Goal: Task Accomplishment & Management: Manage account settings

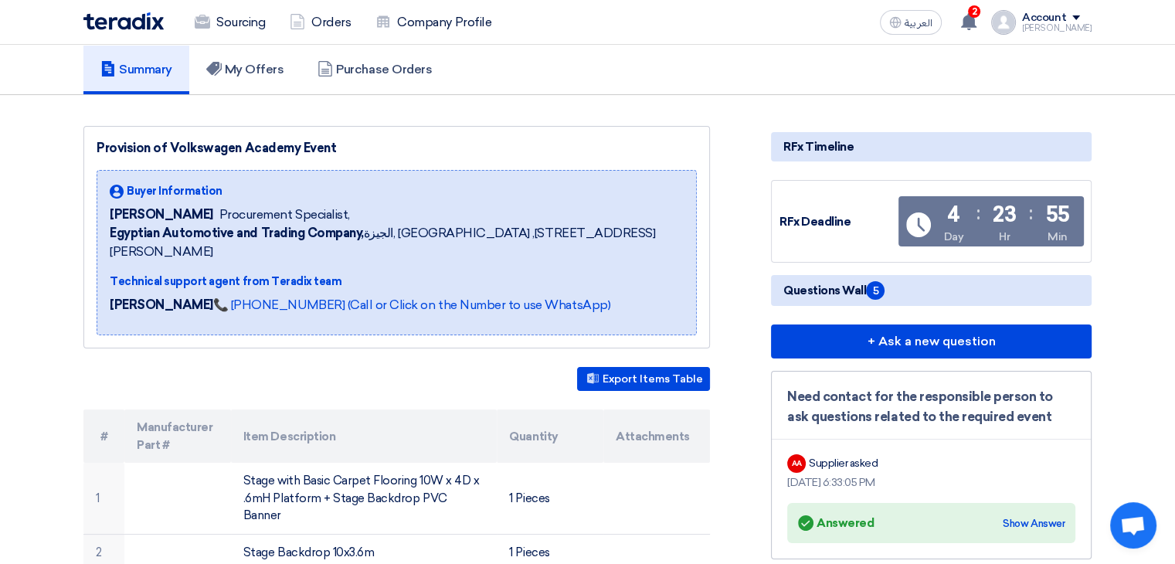
scroll to position [114, 0]
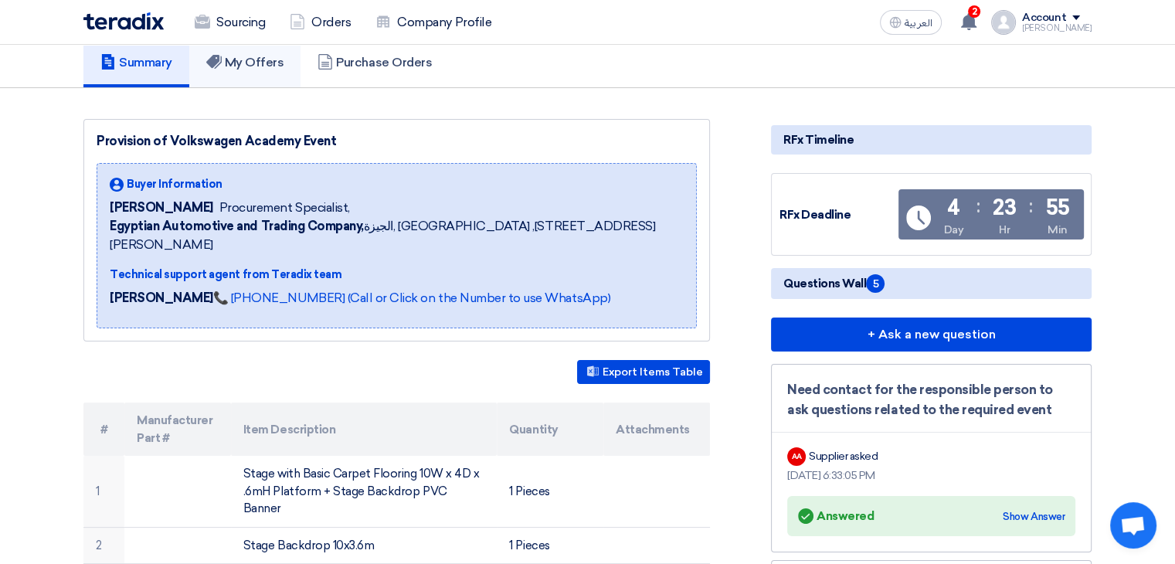
click at [218, 64] on icon at bounding box center [213, 61] width 15 height 15
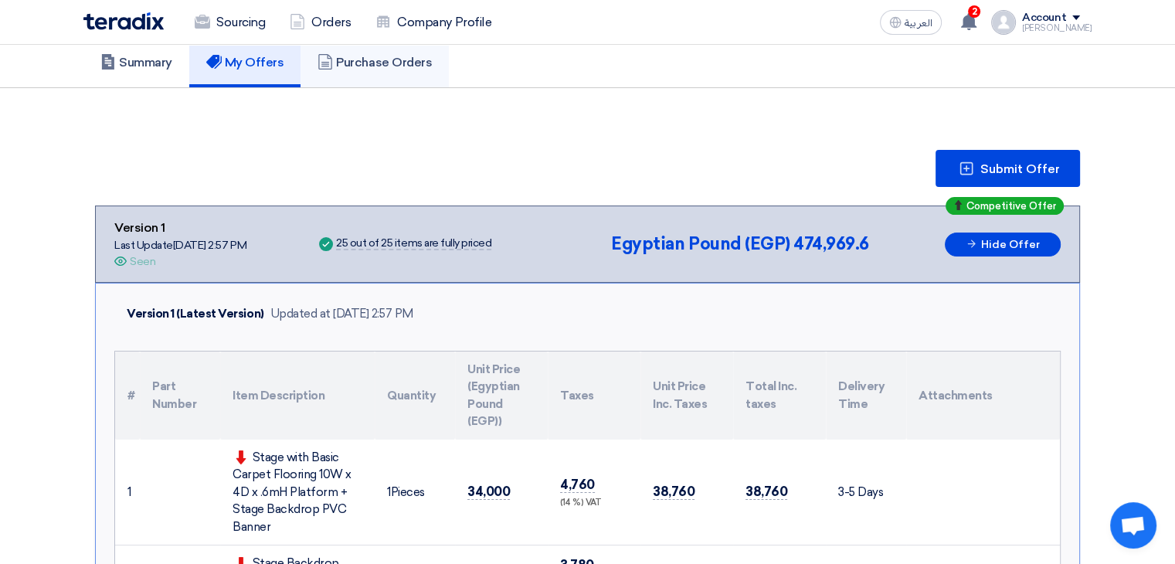
click at [339, 60] on h5 "Purchase Orders" at bounding box center [375, 62] width 114 height 15
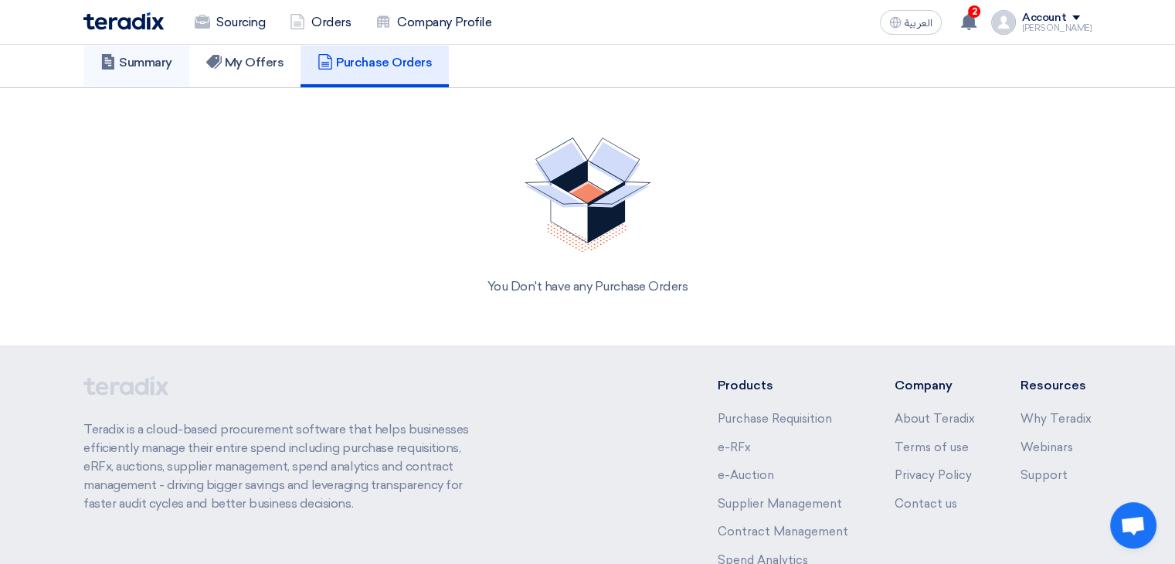
click at [110, 72] on link "Summary" at bounding box center [136, 62] width 106 height 49
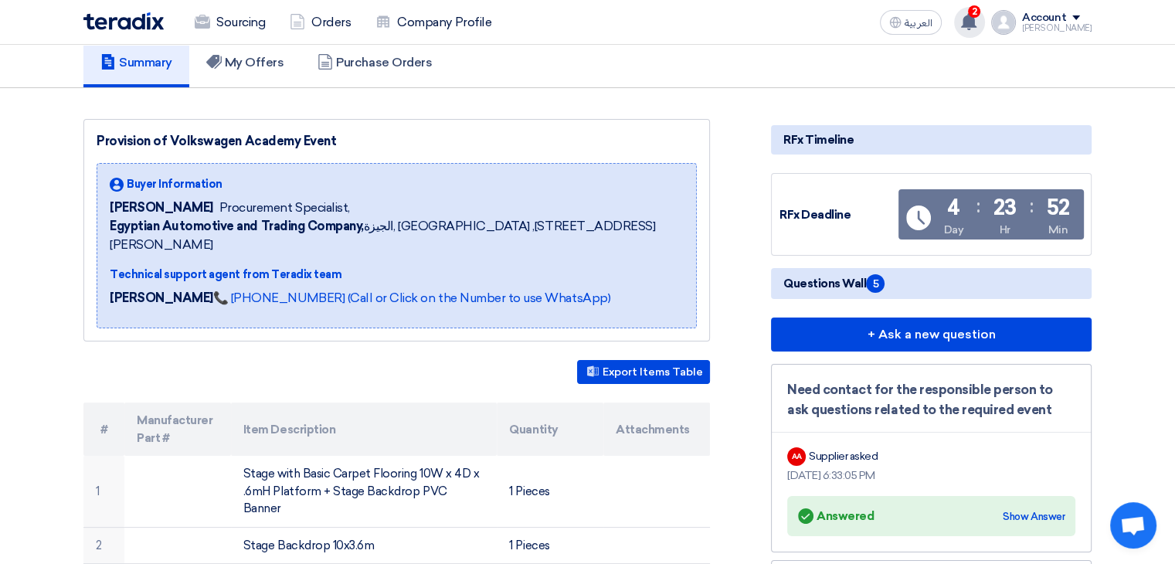
click at [977, 27] on icon at bounding box center [968, 21] width 17 height 17
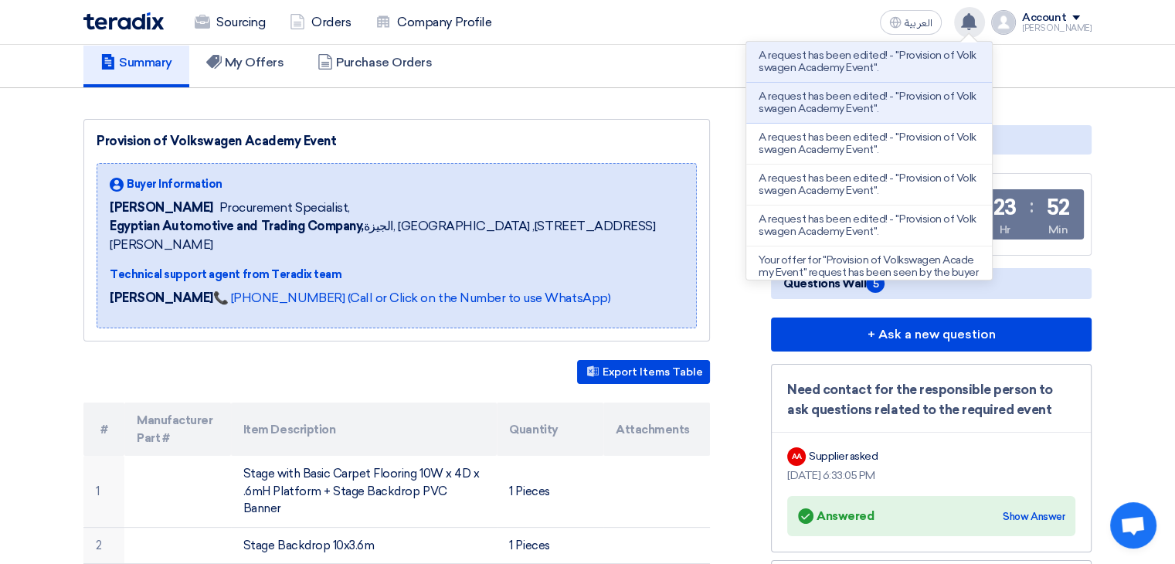
click at [977, 27] on icon at bounding box center [968, 21] width 17 height 17
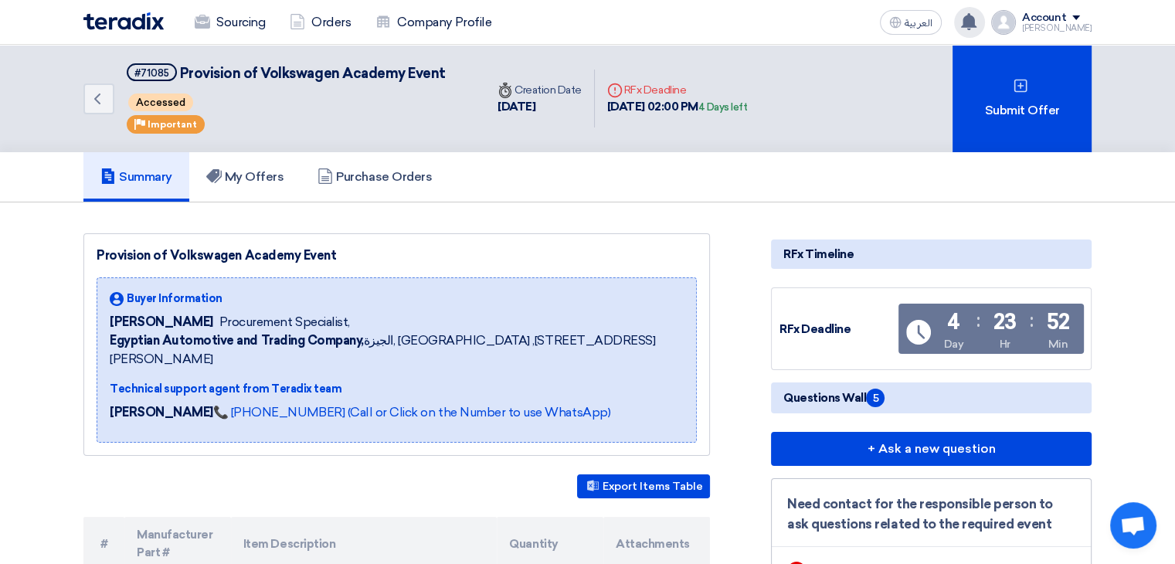
click at [977, 22] on use at bounding box center [968, 21] width 15 height 17
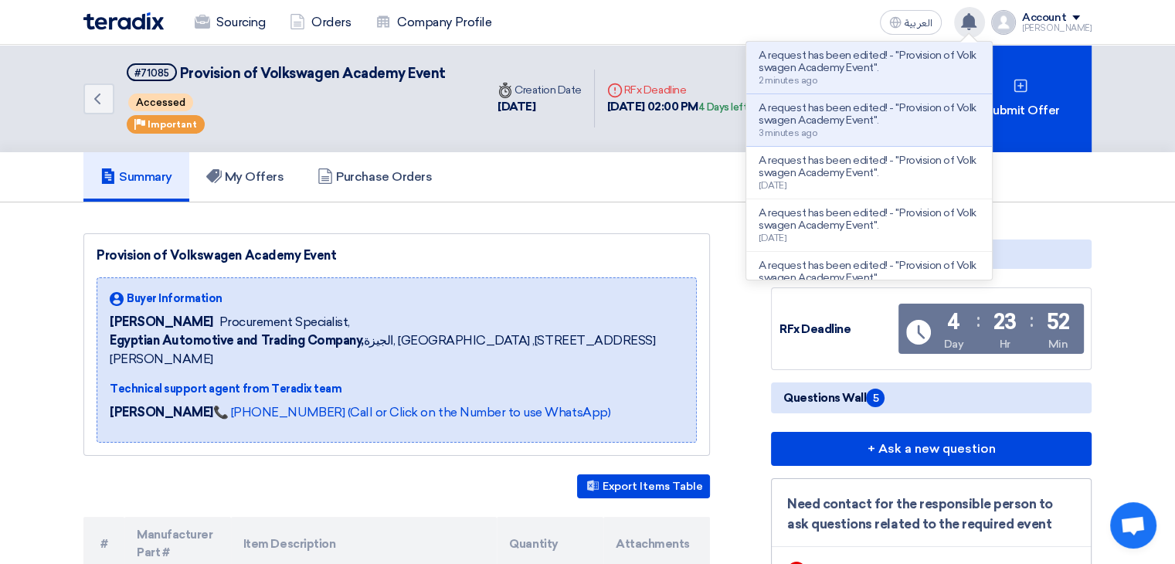
click at [977, 22] on use at bounding box center [968, 21] width 15 height 17
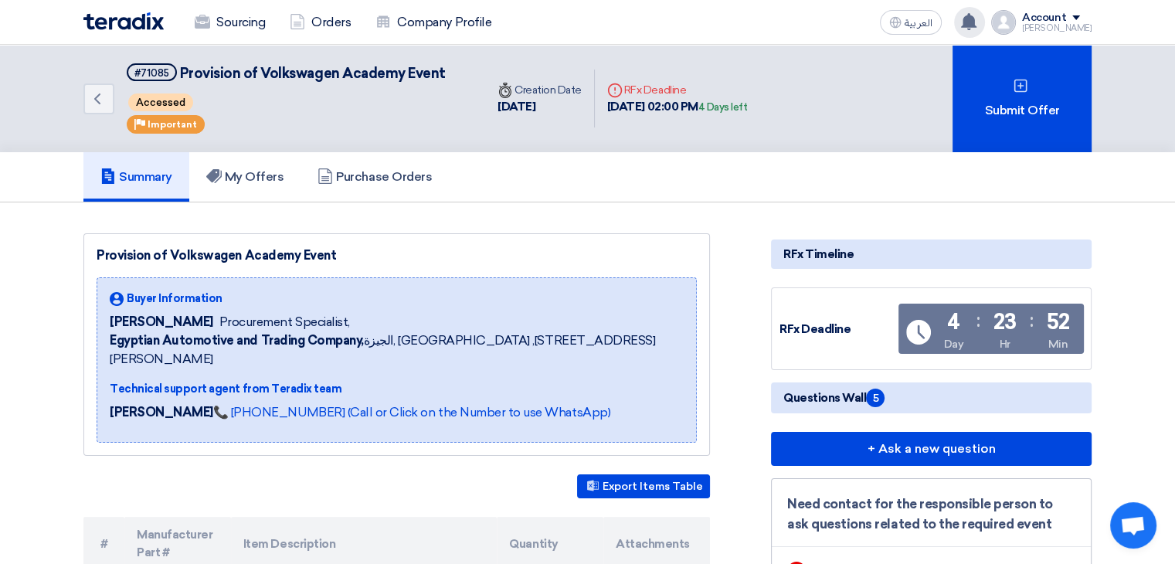
click at [977, 25] on use at bounding box center [968, 21] width 15 height 17
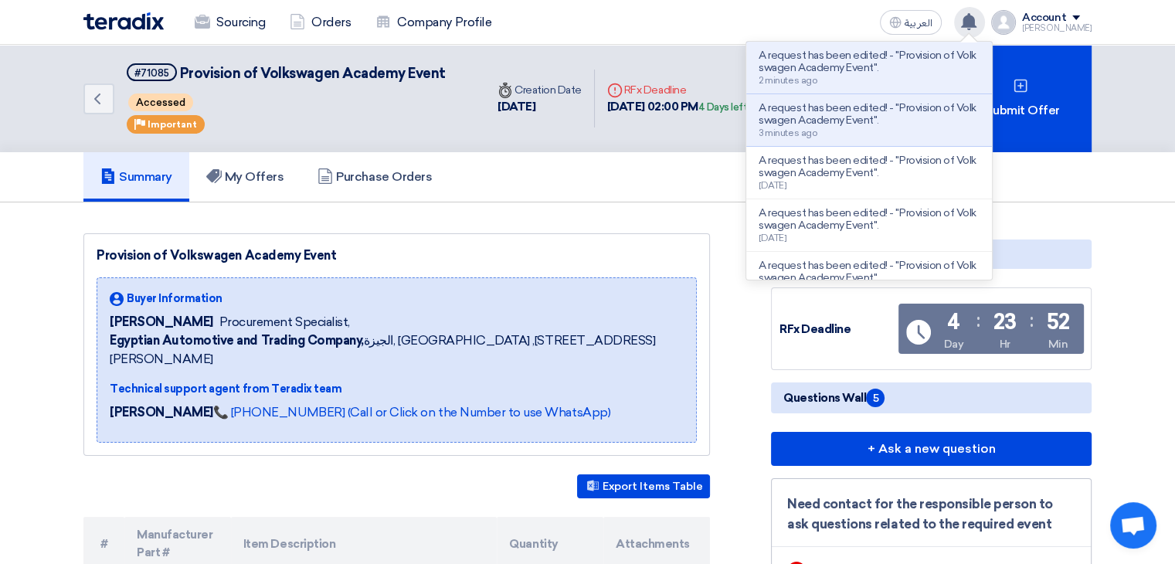
click at [977, 25] on use at bounding box center [968, 21] width 15 height 17
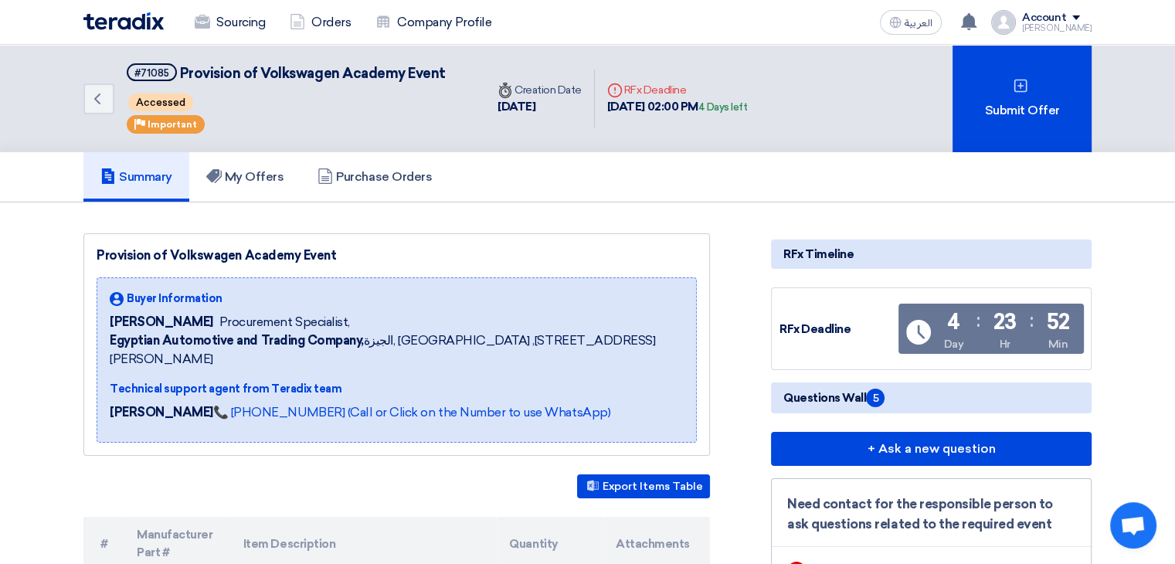
click at [1082, 19] on div "Account" at bounding box center [1057, 18] width 70 height 13
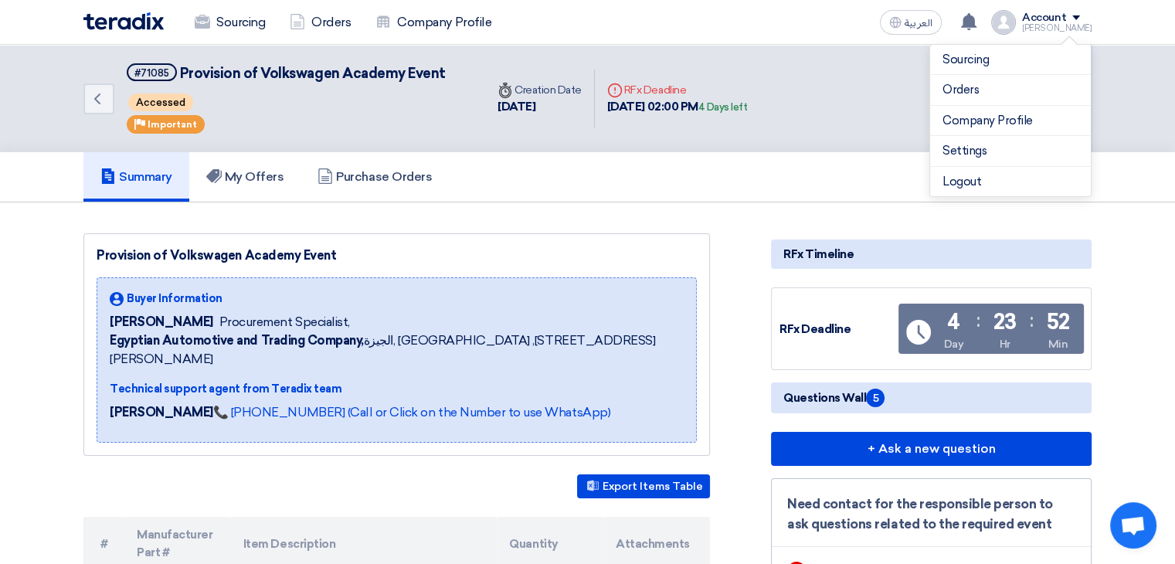
click at [1081, 19] on div "Account" at bounding box center [1057, 18] width 70 height 13
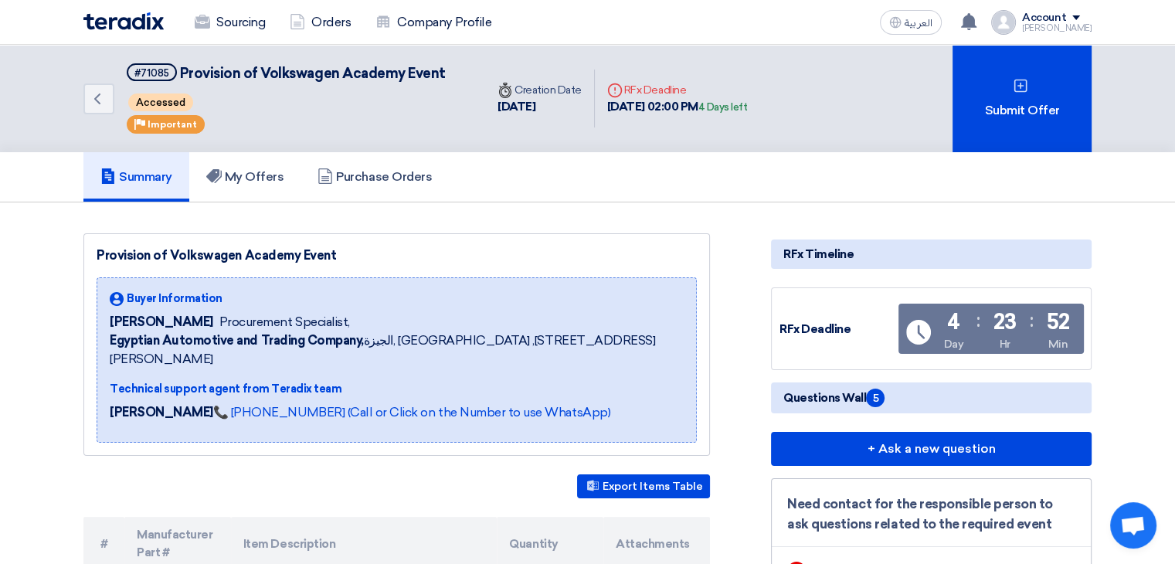
click at [1066, 22] on div "Account" at bounding box center [1044, 18] width 44 height 13
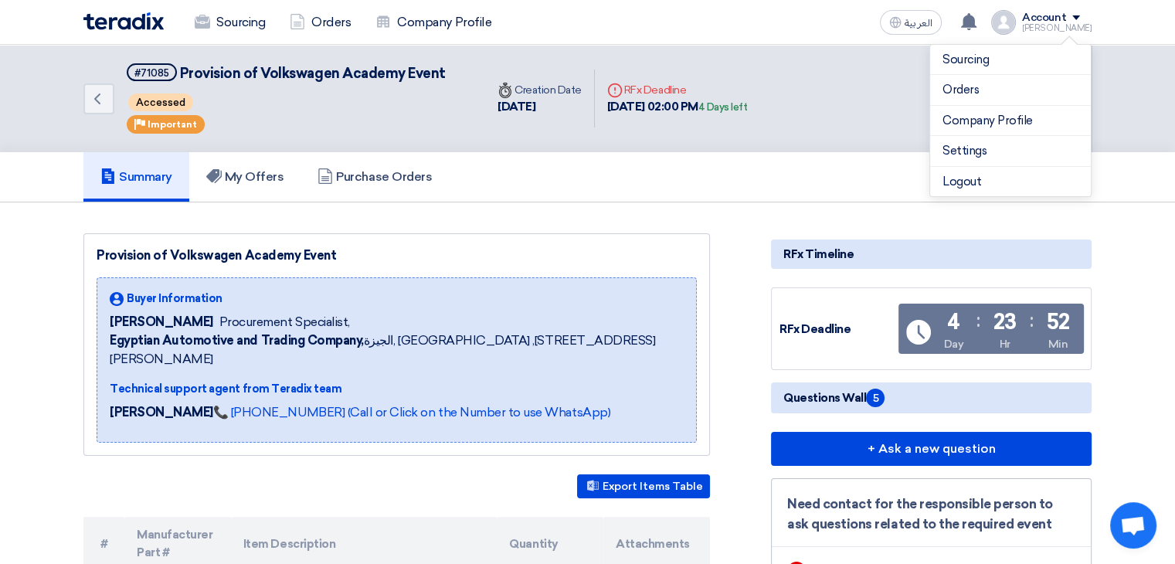
click at [1062, 15] on div "Account" at bounding box center [1044, 18] width 44 height 13
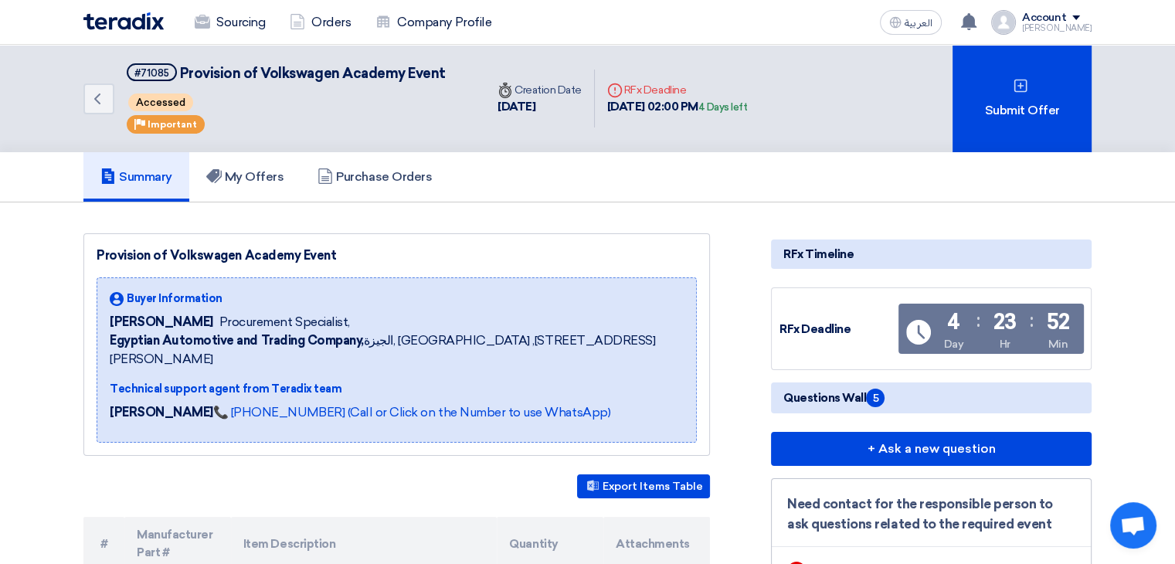
click at [664, 199] on div "Summary My Offers Purchase Orders" at bounding box center [587, 176] width 1008 height 49
drag, startPoint x: 816, startPoint y: 106, endPoint x: 556, endPoint y: 97, distance: 259.7
click at [556, 97] on div "Back #71085 Provision of Volkswagen Academy Event Accessed Priority Important T…" at bounding box center [587, 98] width 1008 height 107
click at [570, 155] on div "Summary My Offers Purchase Orders" at bounding box center [587, 176] width 1008 height 49
click at [576, 173] on div "Summary My Offers Purchase Orders" at bounding box center [587, 176] width 1008 height 49
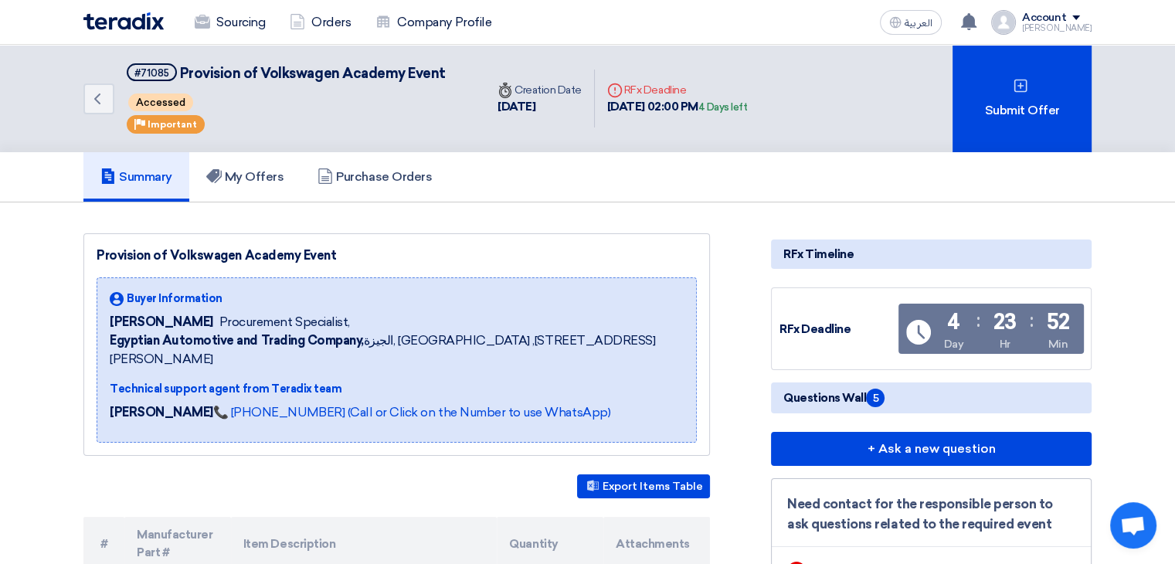
drag, startPoint x: 793, startPoint y: 110, endPoint x: 538, endPoint y: 121, distance: 255.2
click at [538, 121] on div "Back #71085 Provision of Volkswagen Academy Event Accessed Priority Important T…" at bounding box center [587, 98] width 1008 height 107
click at [526, 171] on div "Summary My Offers Purchase Orders" at bounding box center [587, 176] width 1008 height 49
click at [617, 84] on icon "Deadline" at bounding box center [614, 90] width 15 height 15
